Goal: Use online tool/utility: Utilize a website feature to perform a specific function

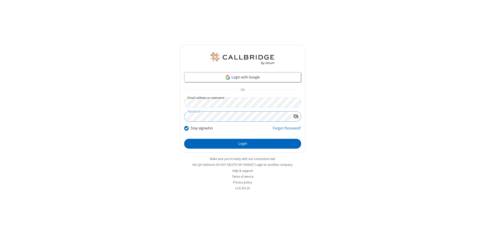
click at [242, 144] on button "Login" at bounding box center [242, 144] width 117 height 10
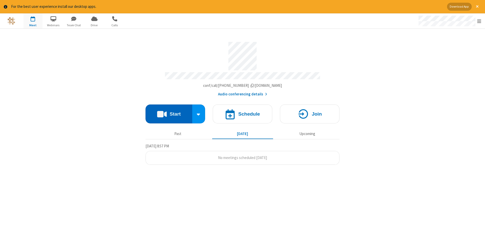
click at [169, 112] on button "Start" at bounding box center [168, 114] width 47 height 19
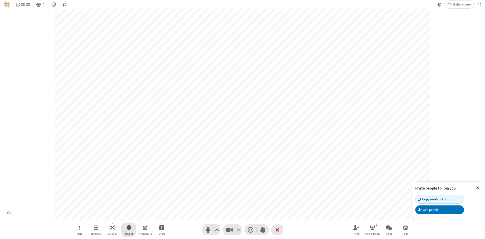
click at [129, 230] on span "Start recording" at bounding box center [129, 227] width 5 height 6
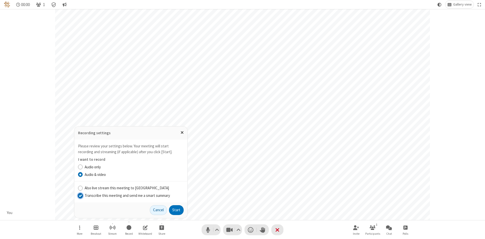
click at [80, 195] on input "Transcribe this meeting and send me a smart summary" at bounding box center [80, 195] width 5 height 5
click at [134, 174] on label "Audio & video" at bounding box center [134, 175] width 99 height 6
click at [83, 174] on input "Audio & video" at bounding box center [80, 174] width 5 height 5
click at [176, 210] on button "Start" at bounding box center [176, 210] width 15 height 10
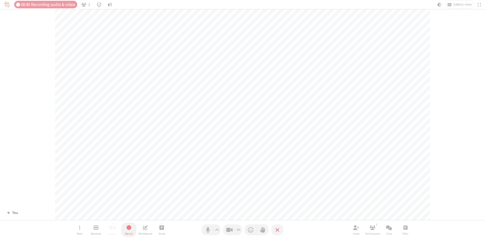
click at [129, 230] on span "Stop recording" at bounding box center [129, 227] width 6 height 6
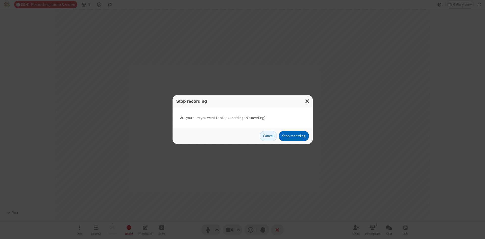
click at [294, 136] on button "Stop recording" at bounding box center [294, 136] width 30 height 10
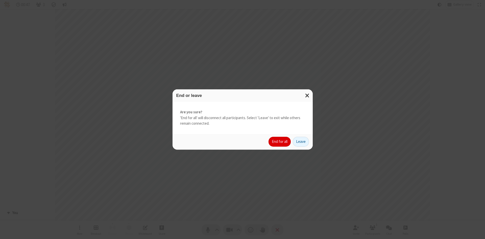
click at [280, 142] on button "End for all" at bounding box center [279, 142] width 22 height 10
